Goal: Transaction & Acquisition: Subscribe to service/newsletter

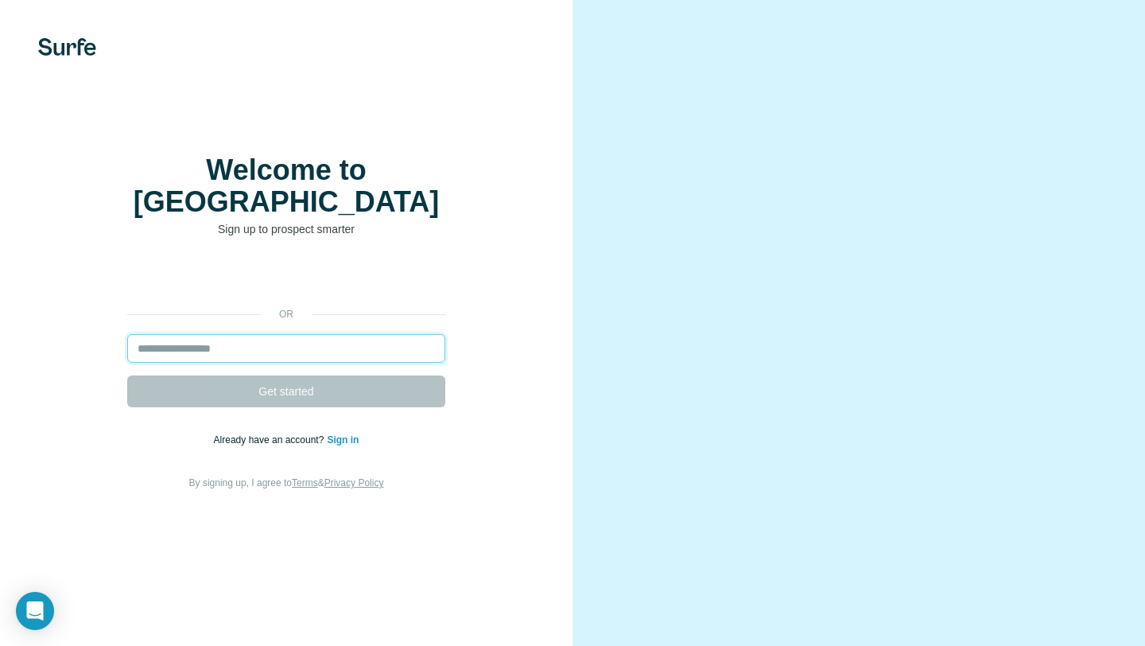
click at [233, 334] on input "email" at bounding box center [286, 348] width 318 height 29
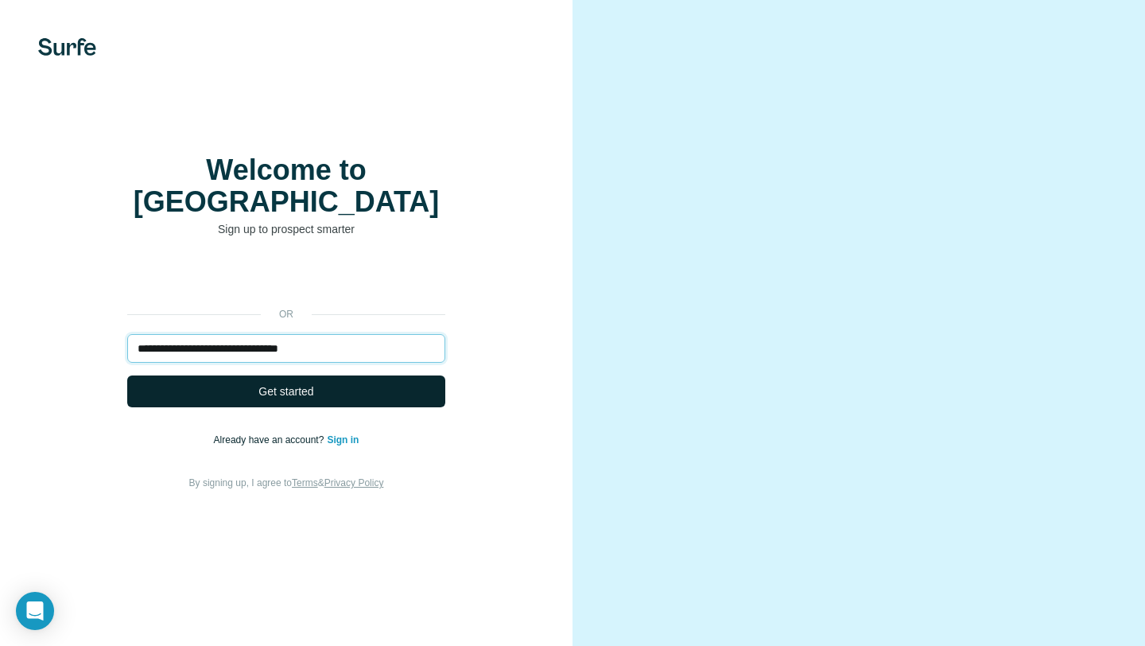
type input "**********"
click at [286, 389] on button "Get started" at bounding box center [286, 391] width 318 height 32
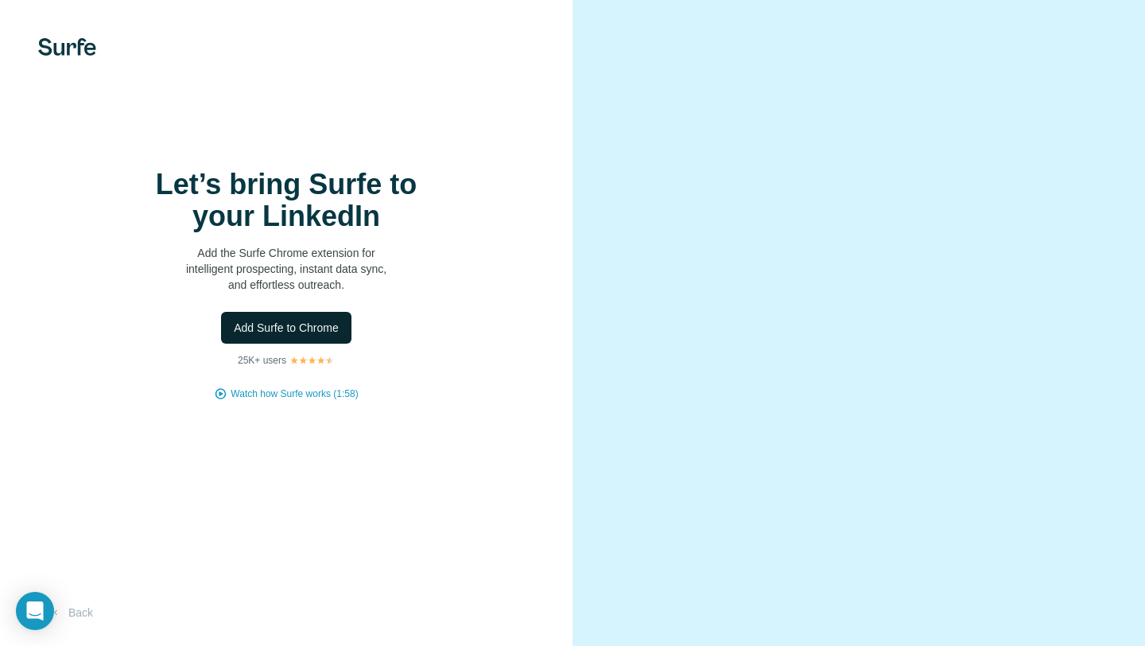
click at [280, 316] on button "Add Surfe to Chrome" at bounding box center [286, 328] width 130 height 32
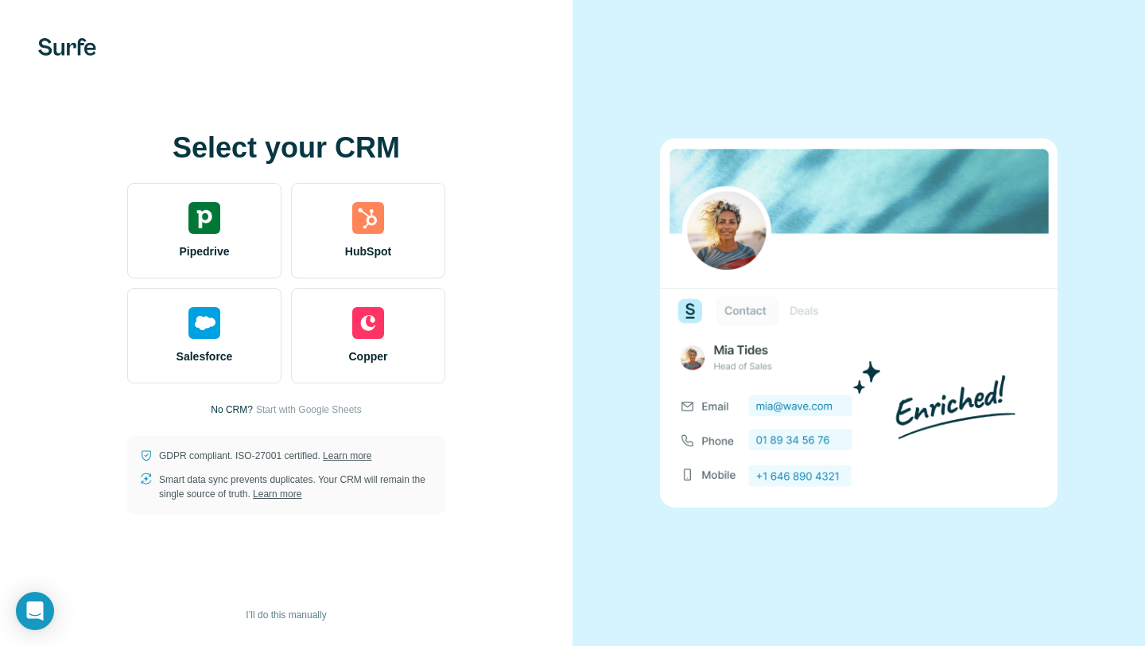
click at [323, 404] on span "Start with Google Sheets" at bounding box center [309, 409] width 106 height 14
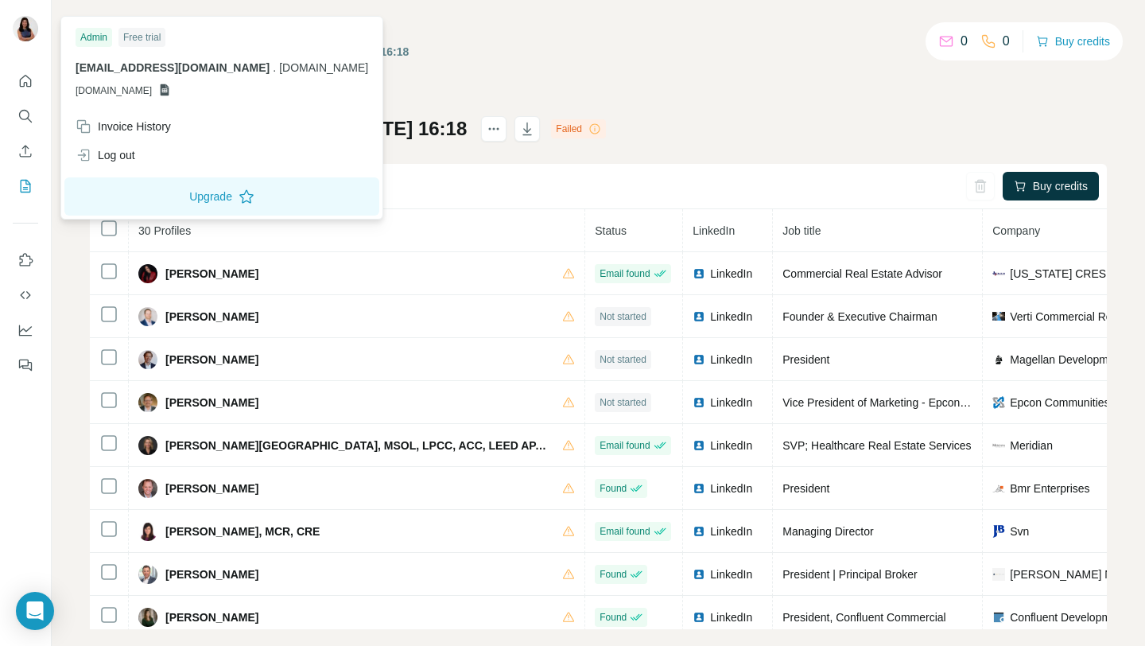
click at [28, 31] on img at bounding box center [25, 28] width 25 height 25
